Goal: Check status: Check status

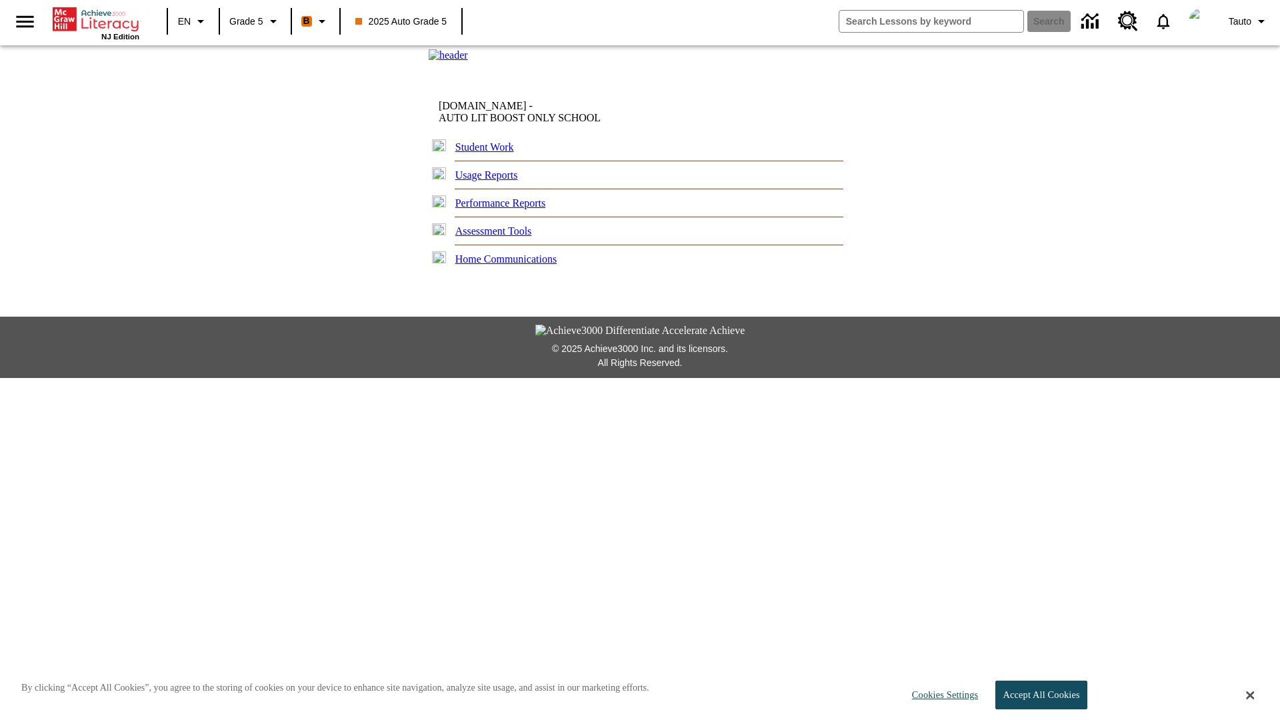
click at [510, 209] on link "Performance Reports" at bounding box center [500, 202] width 91 height 11
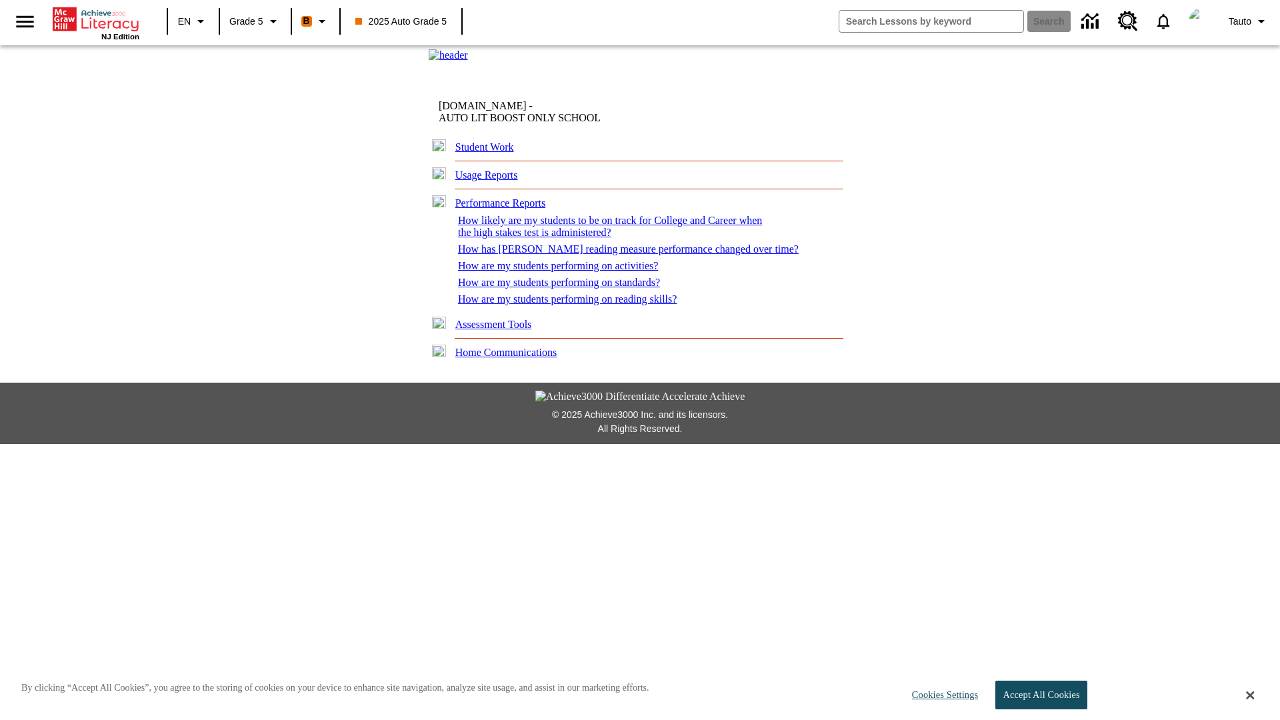
click at [562, 271] on link "How are my students performing on activities?" at bounding box center [558, 265] width 200 height 11
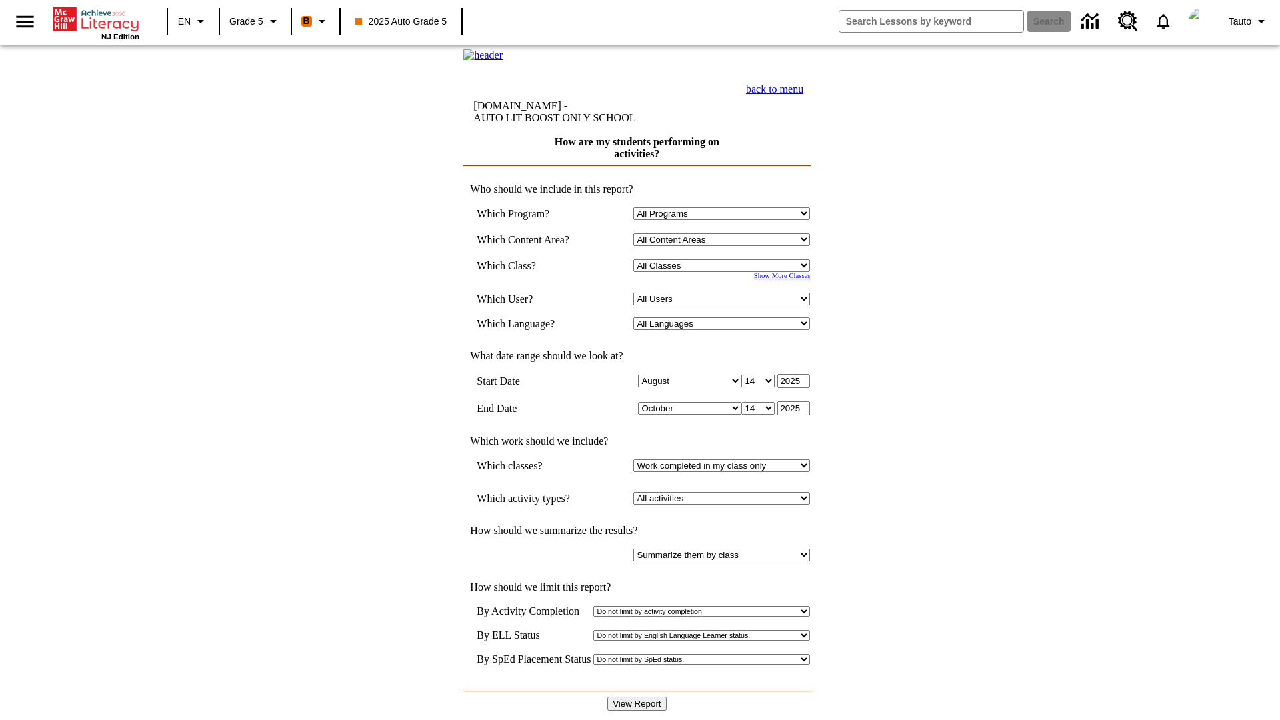
click at [724, 272] on select "Select a Class: All Classes 2025 Auto Grade 5 OL 2025 Auto Grade 6" at bounding box center [722, 265] width 177 height 13
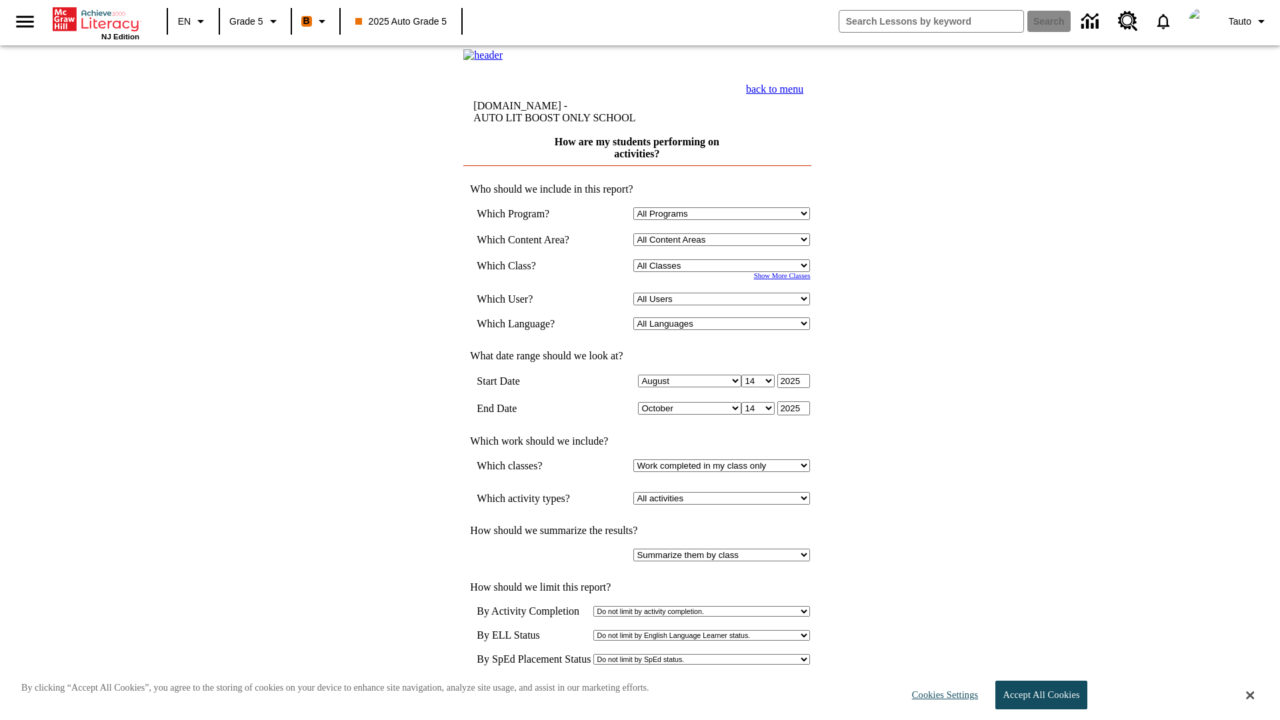
select select "11133131"
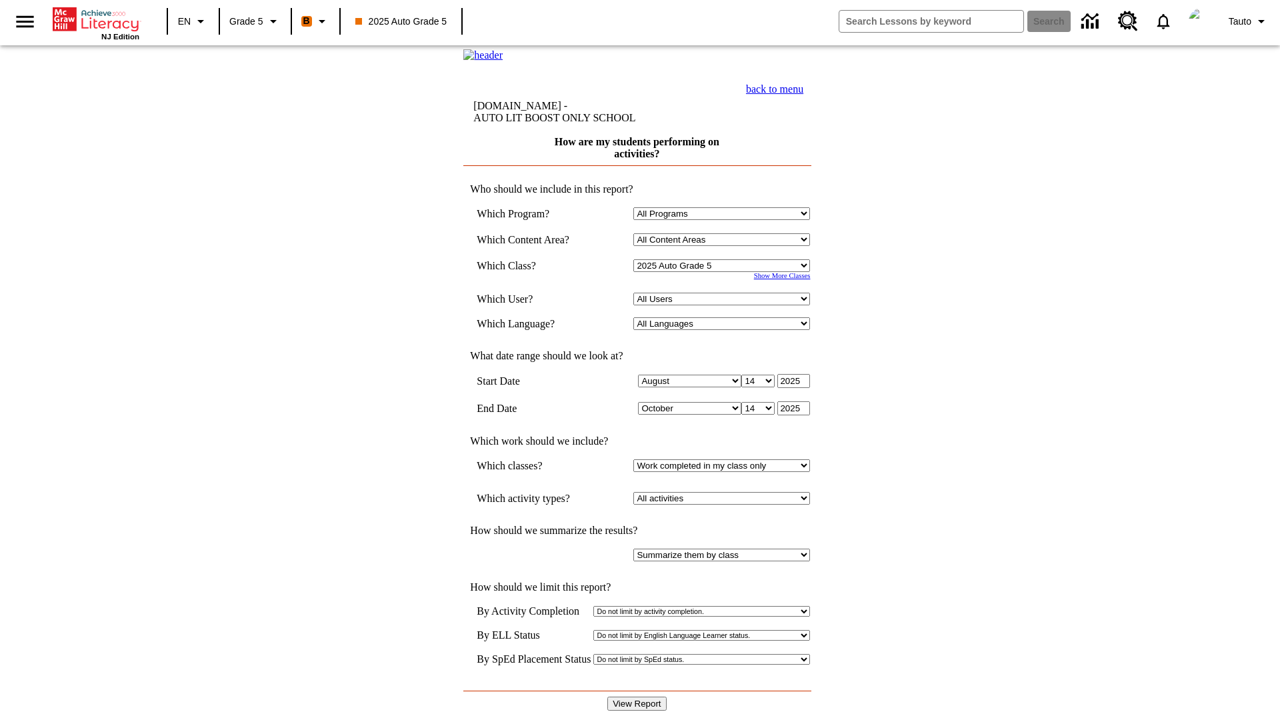
click at [724, 305] on select "All Users Cat, Sautoen Cat, Sautoes Cat1, Sautoss Donotlogin, Sautoen Twoschool…" at bounding box center [722, 299] width 177 height 13
select select "21437107"
